Goal: Information Seeking & Learning: Learn about a topic

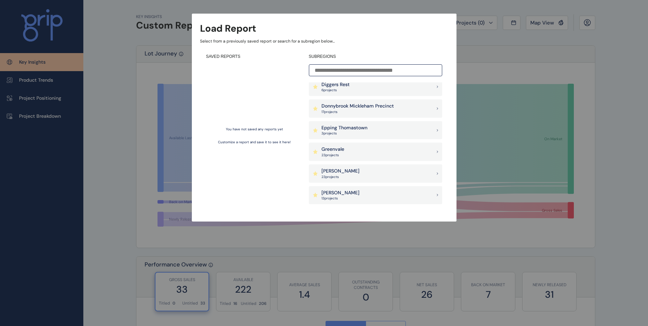
scroll to position [179, 0]
click at [354, 153] on div "Greenvale 23 project s" at bounding box center [375, 150] width 133 height 18
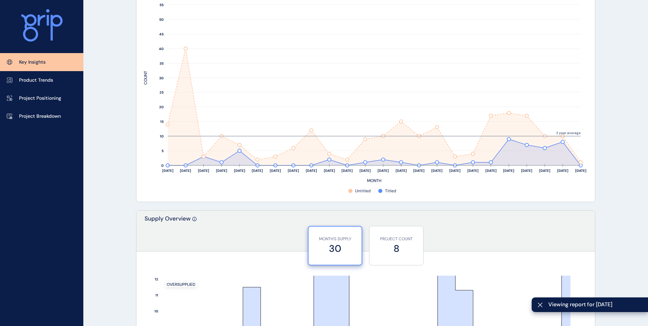
scroll to position [578, 0]
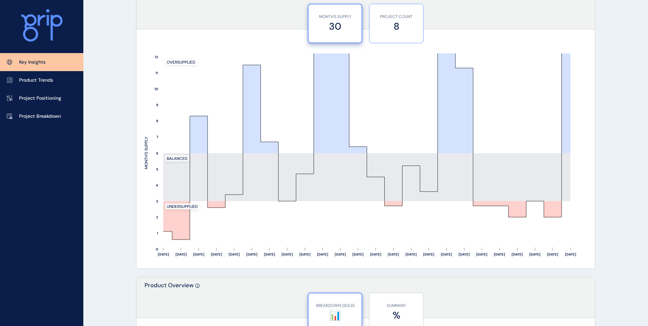
click at [379, 27] on label "8" at bounding box center [396, 26] width 47 height 13
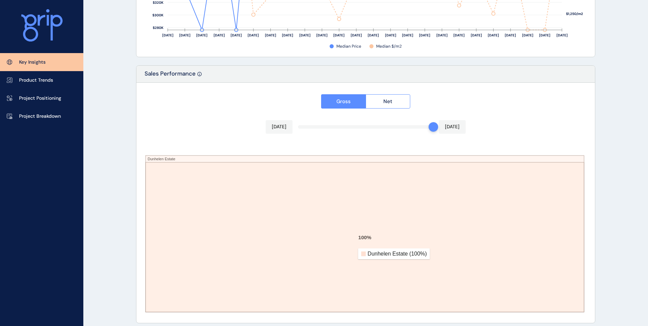
scroll to position [1121, 0]
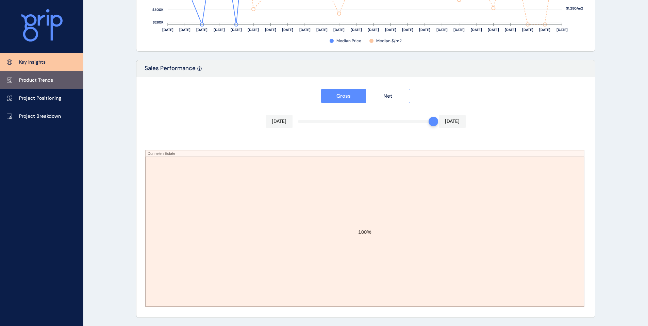
click at [55, 82] on link "Product Trends" at bounding box center [41, 80] width 83 height 18
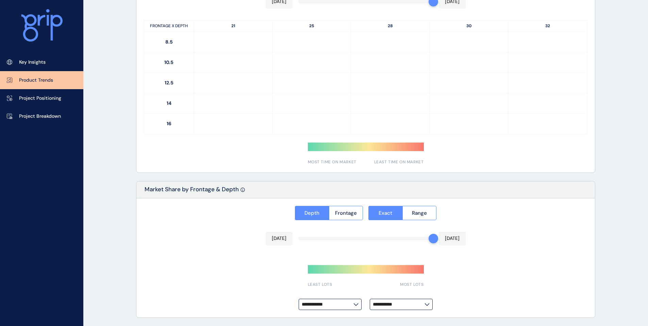
scroll to position [470, 0]
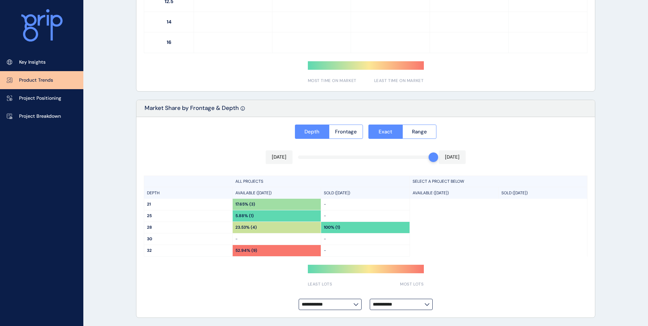
type input "**********"
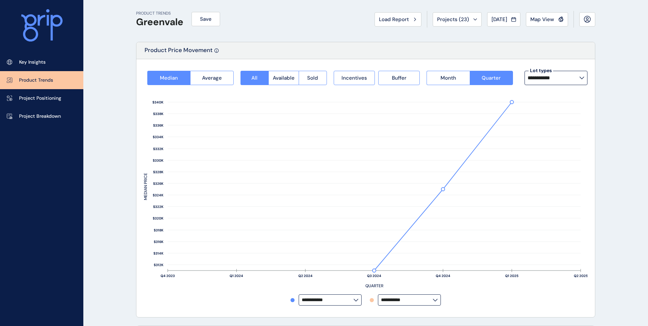
scroll to position [0, 0]
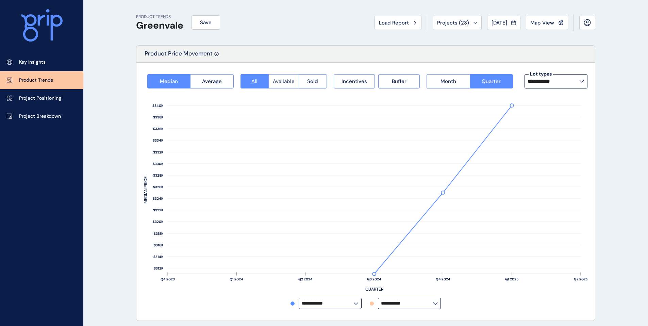
click at [286, 82] on span "Available" at bounding box center [284, 81] width 22 height 7
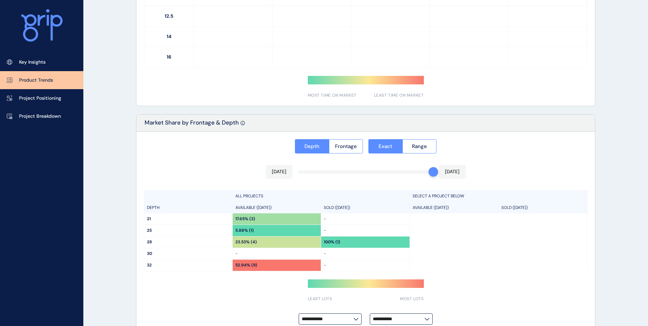
scroll to position [470, 0]
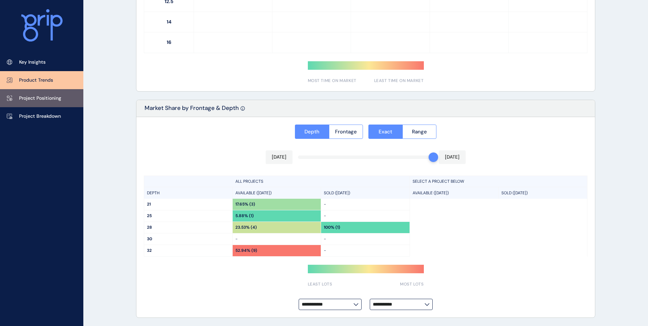
click at [31, 99] on p "Project Positioning" at bounding box center [40, 98] width 42 height 7
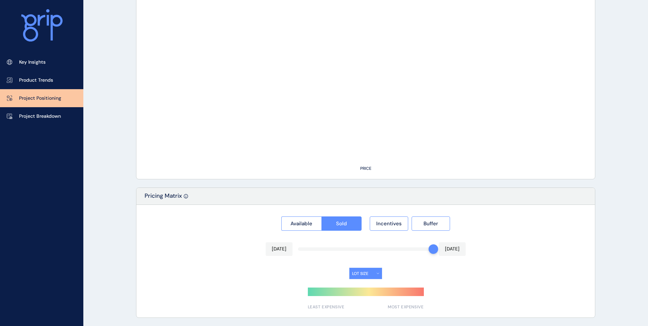
type input "**********"
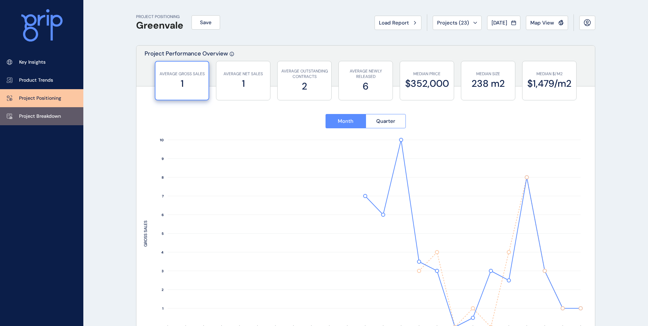
click at [27, 110] on link "Project Breakdown" at bounding box center [41, 116] width 83 height 18
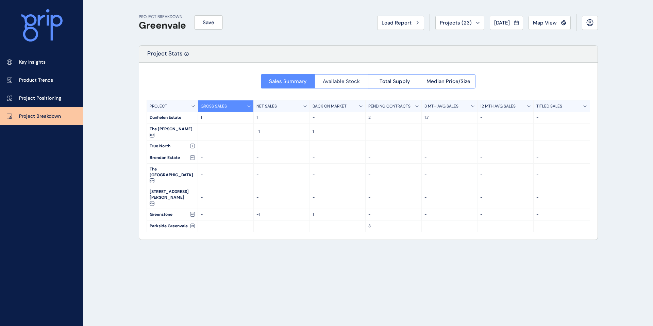
click at [328, 82] on span "Available Stock" at bounding box center [341, 81] width 37 height 7
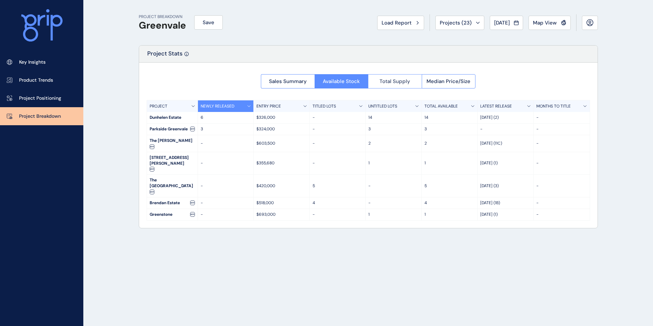
click at [383, 82] on span "Total Supply" at bounding box center [395, 81] width 31 height 7
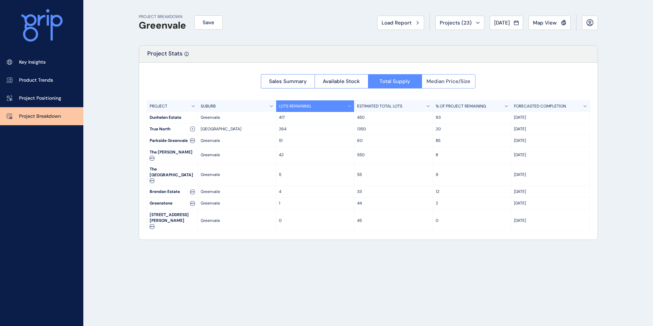
click at [468, 81] on span "Median Price/Size" at bounding box center [448, 81] width 44 height 7
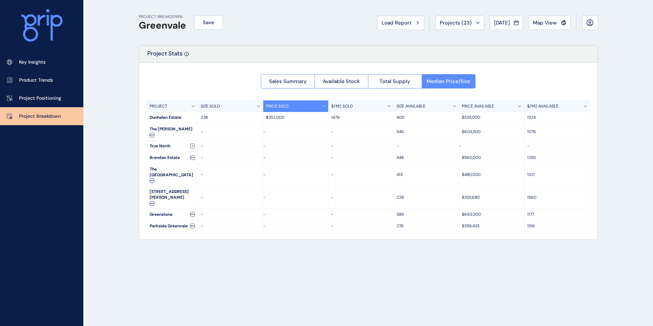
click at [400, 117] on p "400" at bounding box center [427, 118] width 60 height 6
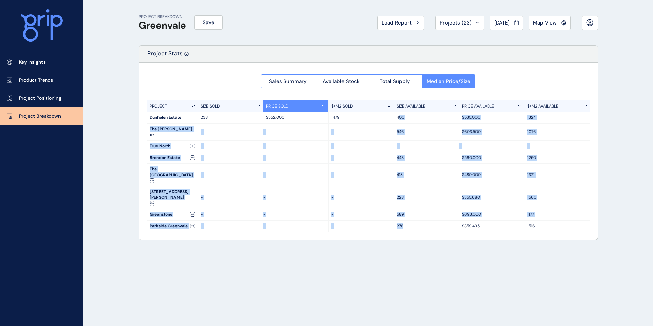
drag, startPoint x: 399, startPoint y: 119, endPoint x: 421, endPoint y: 208, distance: 91.3
click at [421, 208] on div "PROJECT SIZE SOLD PRICE SOLD $/M2 SOLD SIZE AVAILABLE PRICE AVAILABLE $/M2 AVAI…" at bounding box center [368, 166] width 443 height 132
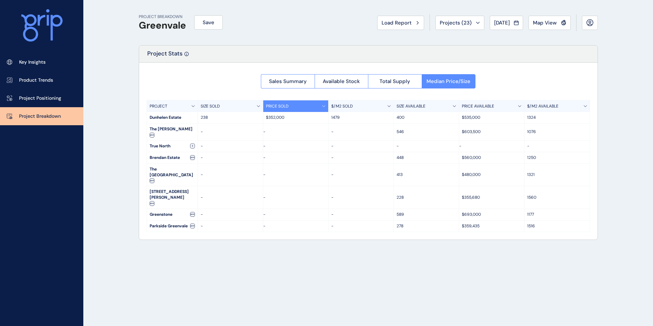
click at [363, 231] on div "PROJECT BREAKDOWN Greenvale Save Load Report Projects ( 23 ) [DATE] 2025 < > Ja…" at bounding box center [368, 163] width 476 height 326
click at [386, 73] on div "Sales Summary Available Stock Total Supply Median Price/Size" at bounding box center [368, 79] width 215 height 18
click at [388, 77] on button "Total Supply" at bounding box center [395, 81] width 54 height 14
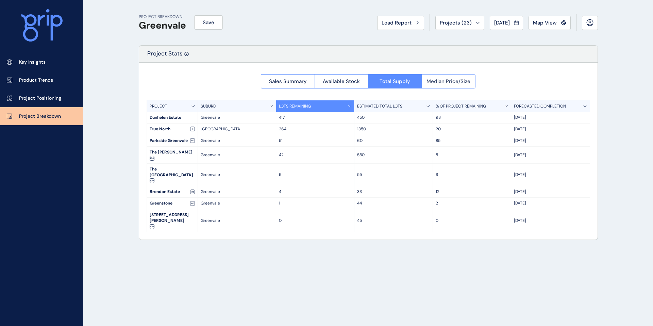
click at [454, 81] on span "Median Price/Size" at bounding box center [448, 81] width 44 height 7
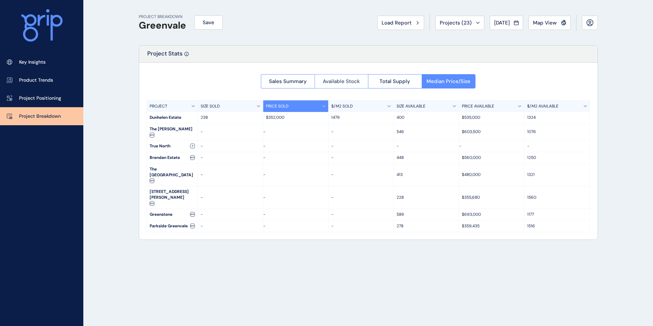
click at [343, 79] on span "Available Stock" at bounding box center [341, 81] width 37 height 7
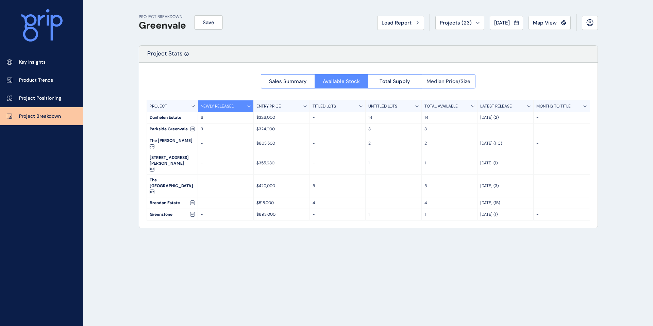
click at [455, 88] on button "Median Price/Size" at bounding box center [449, 81] width 54 height 14
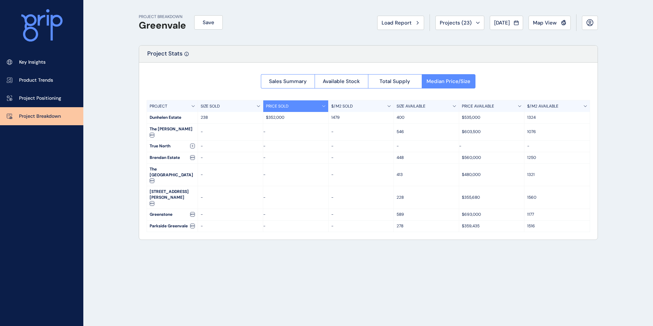
click at [240, 325] on div "PROJECT BREAKDOWN Greenvale Save Load Report Projects ( 23 ) [DATE] 2025 < > Ja…" at bounding box center [368, 163] width 476 height 326
click at [466, 223] on p "$359,435" at bounding box center [492, 226] width 60 height 6
click at [297, 81] on span "Sales Summary" at bounding box center [288, 81] width 38 height 7
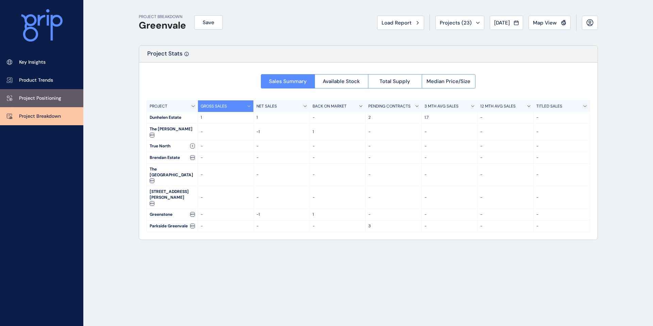
click at [31, 98] on p "Project Positioning" at bounding box center [40, 98] width 42 height 7
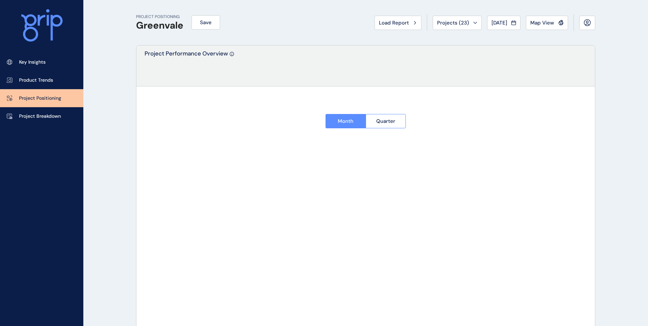
type input "**********"
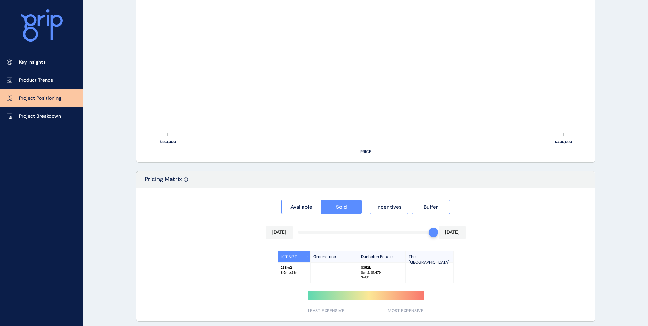
scroll to position [478, 0]
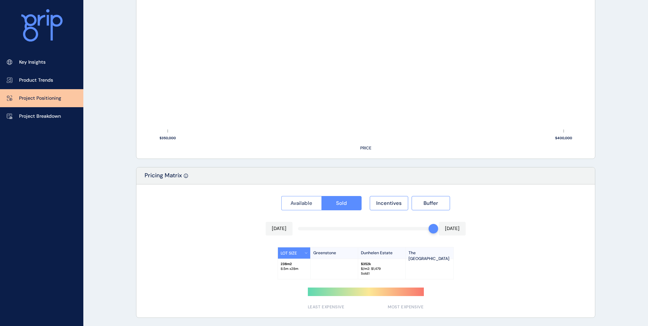
click at [304, 198] on button "Available" at bounding box center [301, 203] width 40 height 14
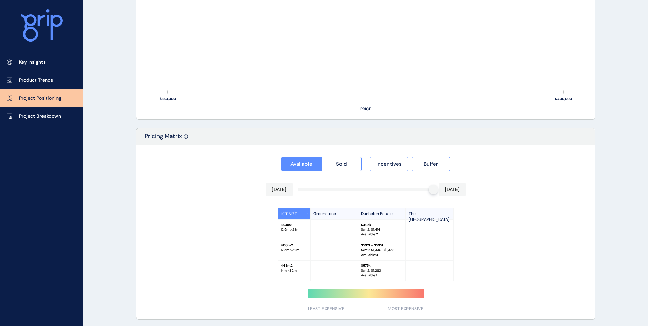
scroll to position [519, 0]
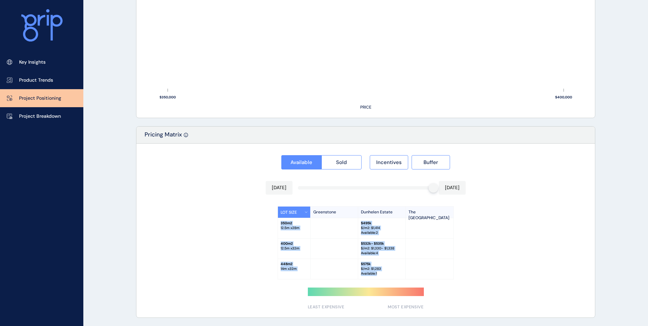
drag, startPoint x: 279, startPoint y: 223, endPoint x: 400, endPoint y: 277, distance: 132.3
click at [400, 277] on div "LOT SIZE Greenstone Dunhelen Estate The Lakeside Land Estate 350 m2 12.5 m x 28…" at bounding box center [366, 242] width 176 height 73
click at [403, 277] on div "$ 575k $/m2: $ 1,283 Available : 1" at bounding box center [382, 269] width 48 height 20
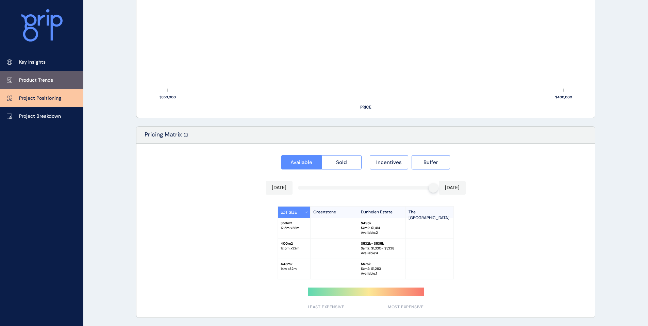
click at [27, 78] on p "Product Trends" at bounding box center [36, 80] width 34 height 7
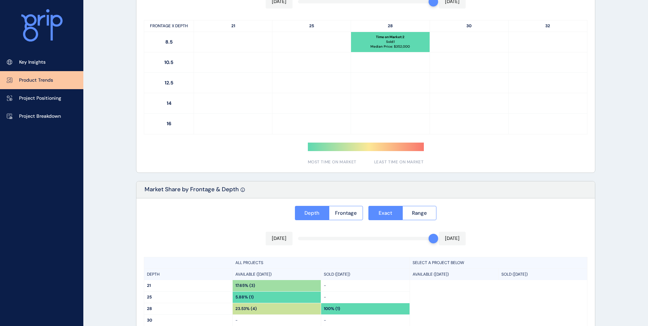
scroll to position [470, 0]
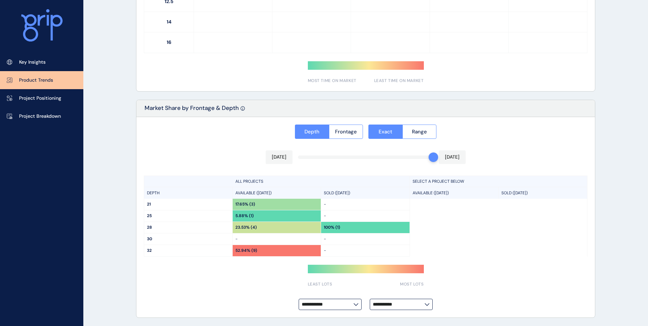
type input "**********"
click at [339, 138] on button "Frontage" at bounding box center [346, 131] width 34 height 14
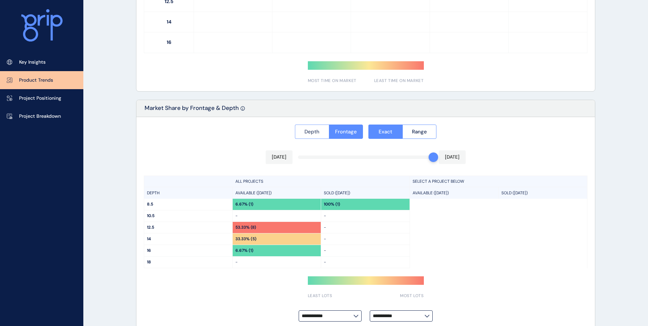
click at [307, 137] on button "Depth" at bounding box center [312, 131] width 34 height 14
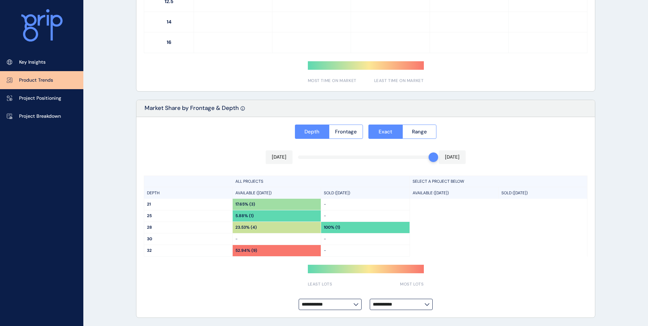
drag, startPoint x: 403, startPoint y: 289, endPoint x: 404, endPoint y: 301, distance: 12.3
click at [403, 289] on div "**********" at bounding box center [365, 217] width 458 height 201
click at [404, 302] on input "**********" at bounding box center [399, 304] width 52 height 5
click at [405, 306] on input "**********" at bounding box center [399, 304] width 52 height 5
click at [265, 291] on div "**********" at bounding box center [365, 217] width 458 height 201
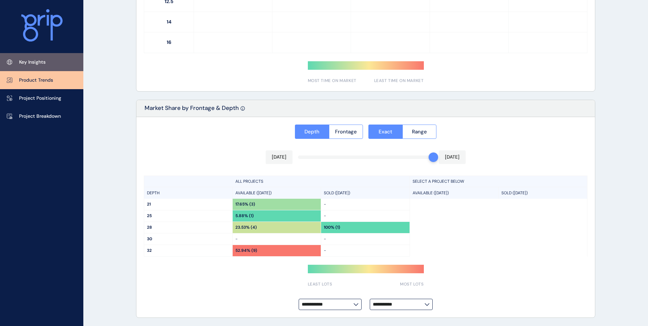
click at [39, 61] on p "Key Insights" at bounding box center [32, 62] width 27 height 7
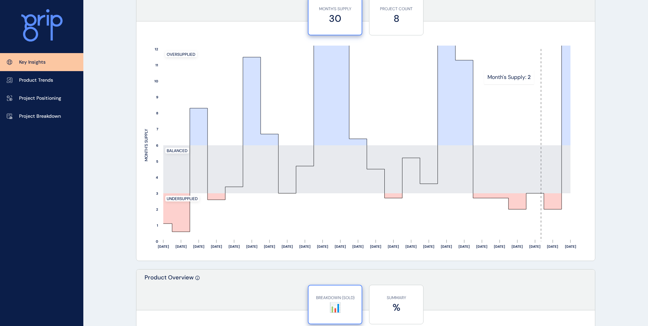
scroll to position [464, 0]
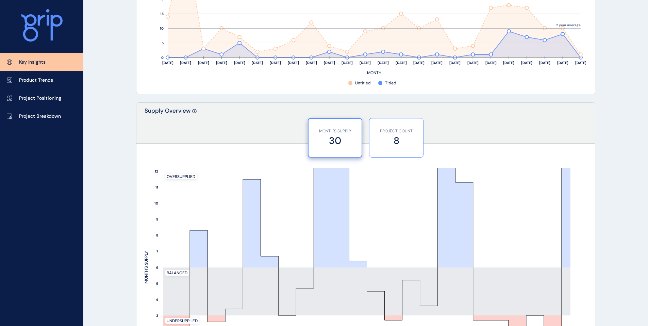
click at [394, 140] on label "8" at bounding box center [396, 140] width 47 height 13
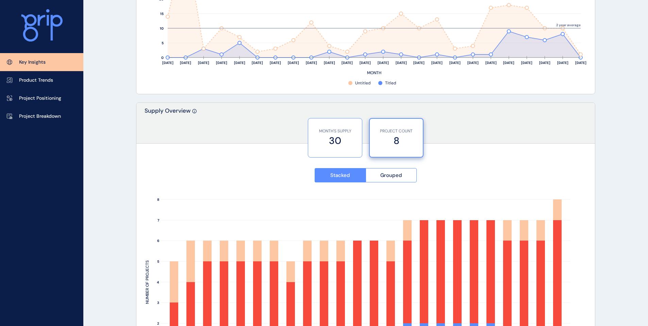
click at [349, 138] on label "30" at bounding box center [335, 140] width 47 height 13
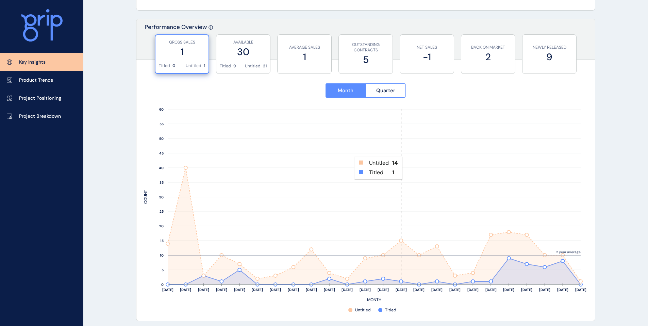
scroll to position [239, 0]
click at [384, 95] on button "Quarter" at bounding box center [386, 89] width 40 height 14
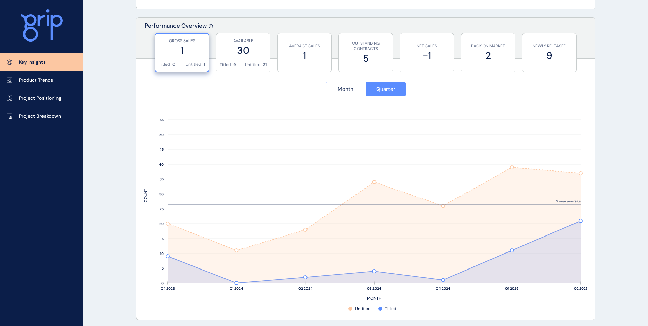
click at [345, 93] on button "Month" at bounding box center [345, 89] width 40 height 14
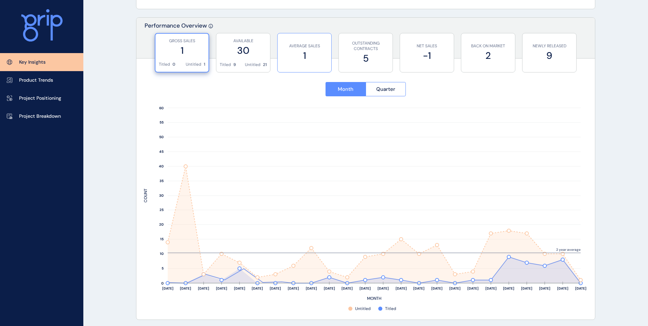
click at [312, 63] on div "AVERAGE SALES 1" at bounding box center [304, 52] width 47 height 39
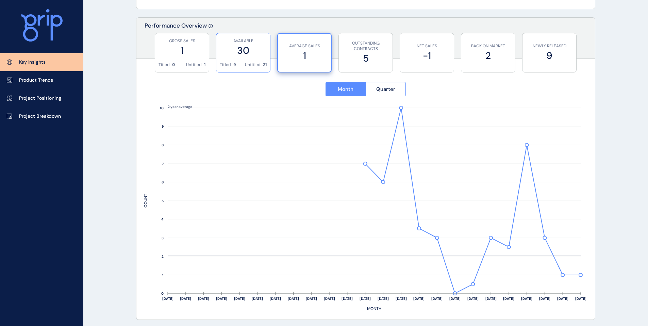
click at [256, 57] on label "30" at bounding box center [243, 50] width 47 height 13
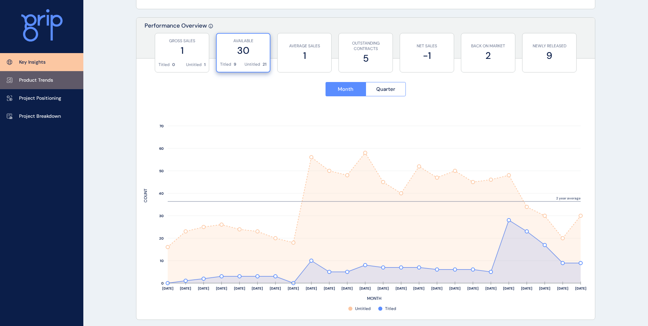
click at [30, 77] on p "Product Trends" at bounding box center [36, 80] width 34 height 7
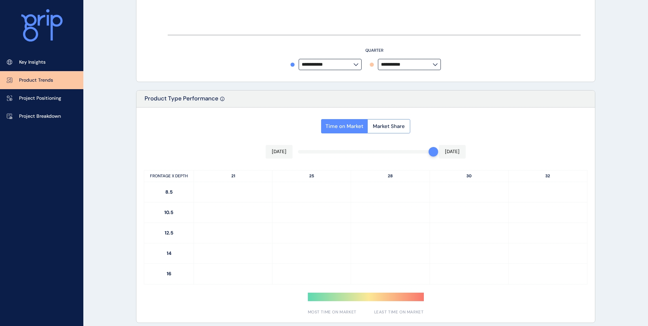
type input "**********"
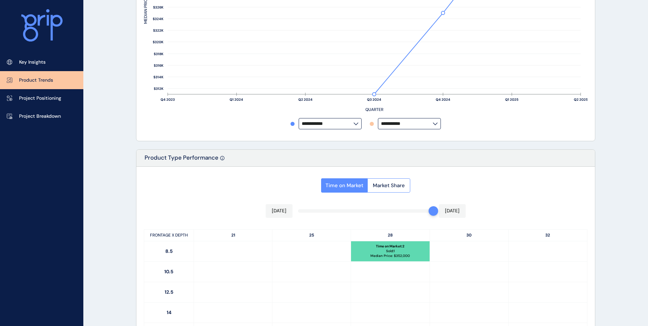
scroll to position [18, 0]
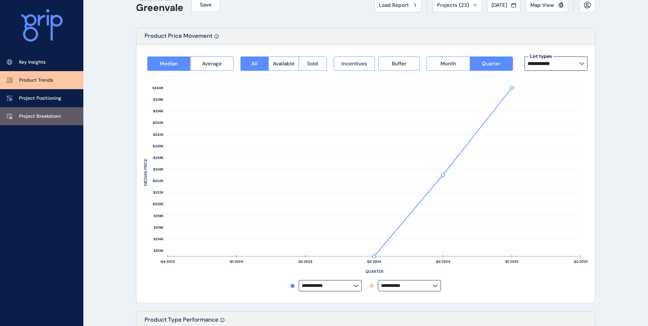
click at [58, 123] on link "Project Breakdown" at bounding box center [41, 116] width 83 height 18
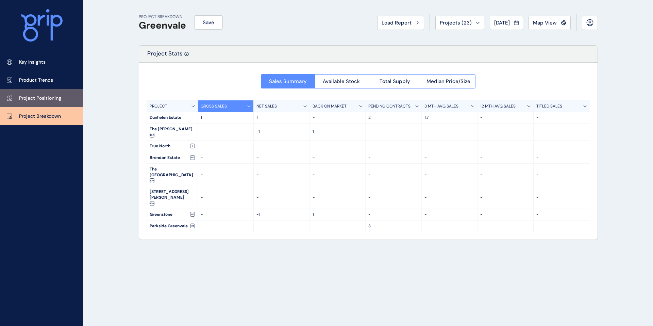
click at [49, 101] on p "Project Positioning" at bounding box center [40, 98] width 42 height 7
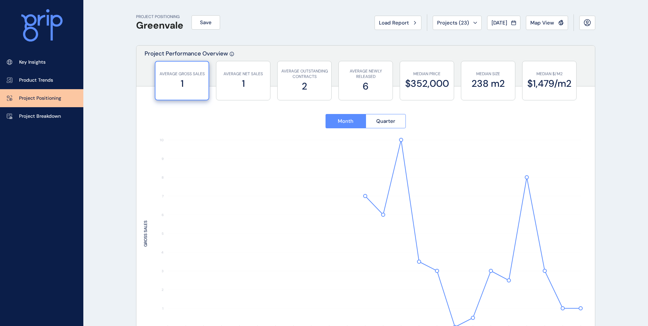
type input "**********"
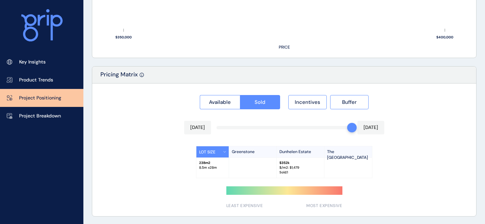
scroll to position [579, 0]
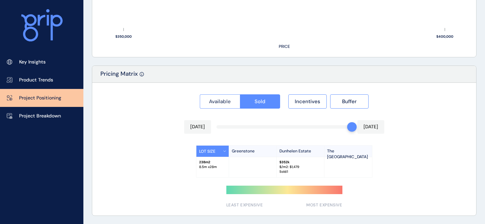
click at [223, 104] on span "Available" at bounding box center [220, 101] width 22 height 7
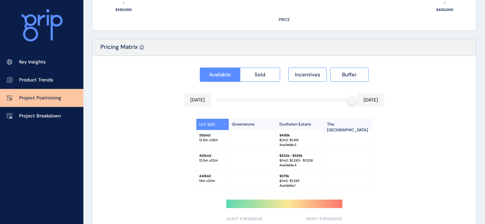
scroll to position [620, 0]
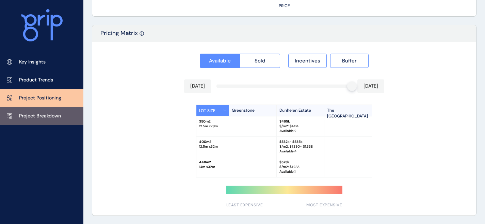
click at [35, 111] on link "Project Breakdown" at bounding box center [41, 116] width 83 height 18
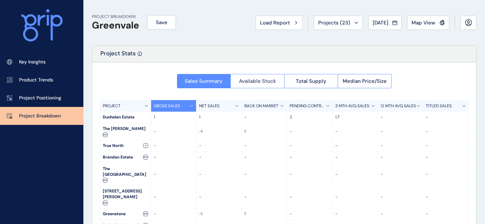
click at [264, 84] on span "Available Stock" at bounding box center [257, 81] width 37 height 7
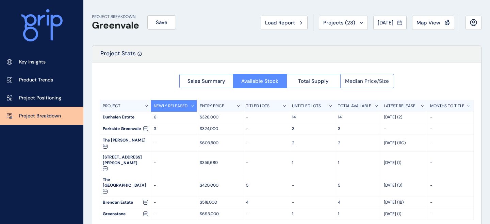
click at [367, 81] on span "Median Price/Size" at bounding box center [367, 81] width 44 height 7
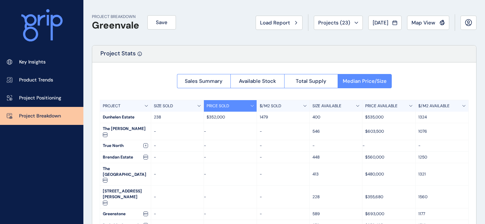
scroll to position [7, 0]
